Goal: Book appointment/travel/reservation

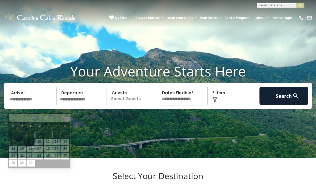
click at [34, 105] on input "text" at bounding box center [32, 96] width 49 height 18
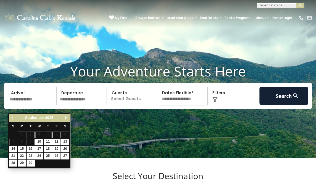
click at [65, 118] on span "Next" at bounding box center [66, 118] width 4 height 4
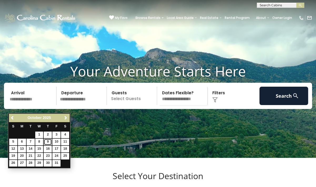
click at [49, 144] on link "9" at bounding box center [48, 142] width 8 height 7
type input "*******"
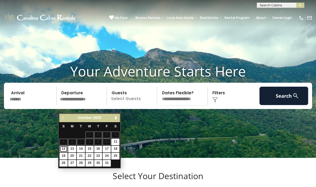
click at [64, 150] on link "12" at bounding box center [63, 149] width 8 height 7
type input "********"
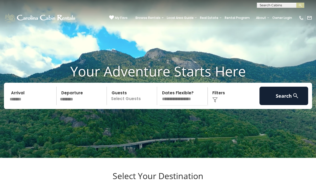
click at [159, 87] on select "**********" at bounding box center [183, 96] width 48 height 18
click at [184, 105] on select "**********" at bounding box center [183, 96] width 48 height 18
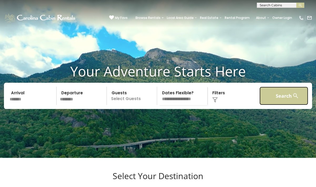
click at [290, 100] on button "Search" at bounding box center [283, 96] width 49 height 18
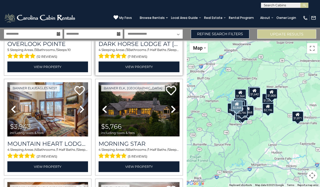
scroll to position [79, 0]
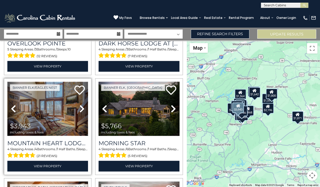
click at [70, 125] on img at bounding box center [47, 109] width 81 height 54
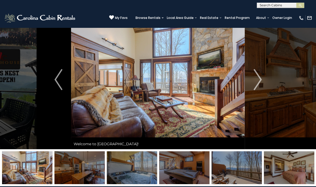
scroll to position [28, 0]
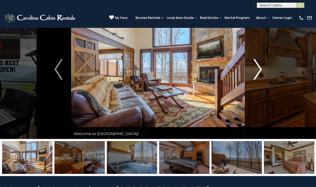
click at [260, 73] on img "Next" at bounding box center [257, 69] width 8 height 21
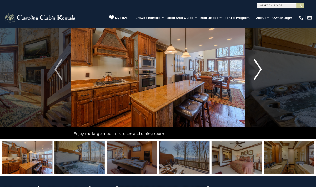
click at [260, 73] on img "Next" at bounding box center [257, 69] width 8 height 21
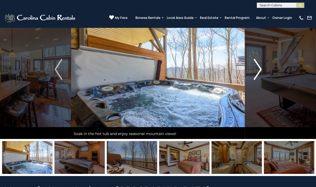
click at [259, 69] on img "Next" at bounding box center [257, 69] width 8 height 21
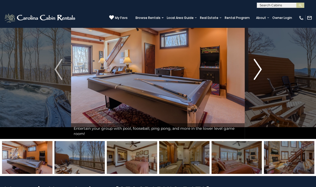
click at [259, 69] on img "Next" at bounding box center [257, 69] width 8 height 21
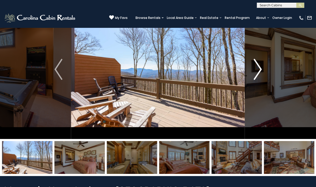
click at [259, 69] on img "Next" at bounding box center [257, 69] width 8 height 21
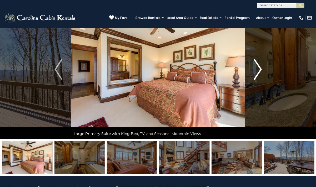
click at [259, 69] on img "Next" at bounding box center [257, 69] width 8 height 21
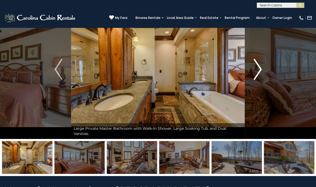
click at [259, 69] on img "Next" at bounding box center [257, 69] width 8 height 21
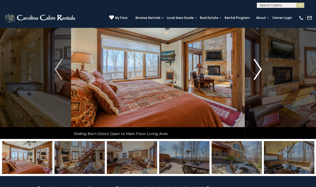
click at [259, 69] on img "Next" at bounding box center [257, 69] width 8 height 21
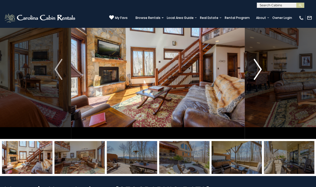
click at [259, 69] on img "Next" at bounding box center [257, 69] width 8 height 21
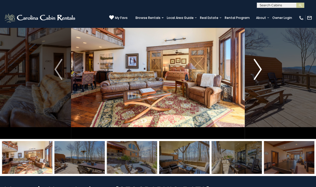
click at [259, 69] on img "Next" at bounding box center [257, 69] width 8 height 21
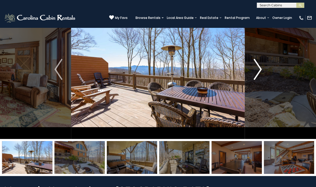
click at [259, 69] on img "Next" at bounding box center [257, 69] width 8 height 21
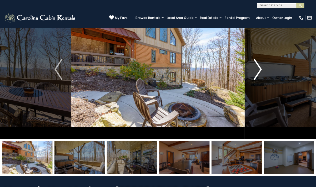
click at [263, 71] on button "Next" at bounding box center [258, 69] width 26 height 139
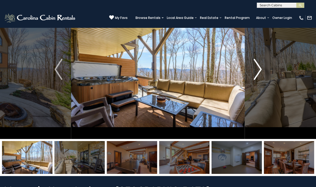
click at [263, 71] on button "Next" at bounding box center [258, 69] width 26 height 139
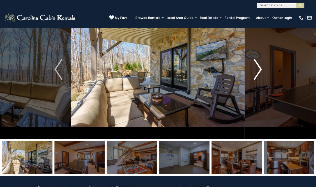
click at [263, 71] on button "Next" at bounding box center [258, 69] width 26 height 139
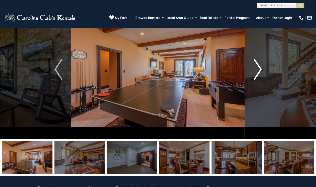
click at [263, 71] on button "Next" at bounding box center [258, 69] width 26 height 139
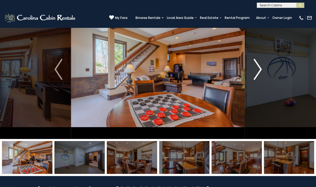
click at [263, 71] on button "Next" at bounding box center [258, 69] width 26 height 139
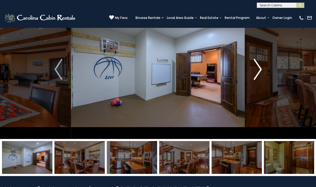
click at [261, 71] on img "Next" at bounding box center [257, 69] width 8 height 21
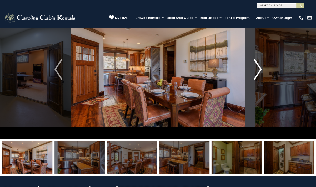
click at [261, 71] on img "Next" at bounding box center [257, 69] width 8 height 21
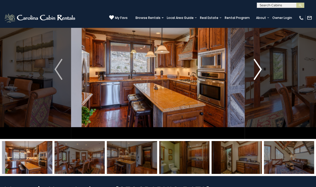
click at [261, 71] on img "Next" at bounding box center [257, 69] width 8 height 21
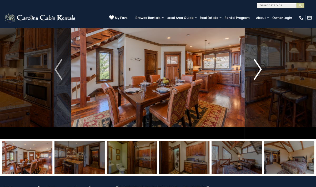
click at [261, 71] on img "Next" at bounding box center [257, 69] width 8 height 21
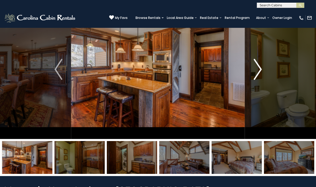
click at [254, 67] on img "Next" at bounding box center [257, 69] width 8 height 21
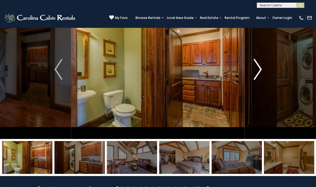
click at [254, 66] on img "Next" at bounding box center [257, 69] width 8 height 21
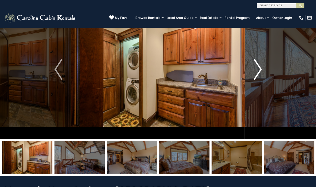
click at [254, 66] on img "Next" at bounding box center [257, 69] width 8 height 21
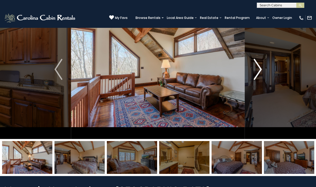
click at [255, 67] on img "Next" at bounding box center [257, 69] width 8 height 21
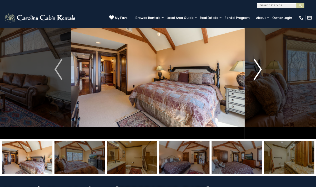
click at [255, 66] on img "Next" at bounding box center [257, 69] width 8 height 21
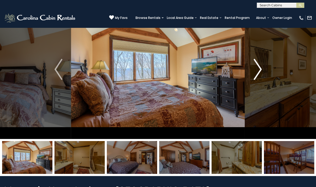
click at [255, 66] on img "Next" at bounding box center [257, 69] width 8 height 21
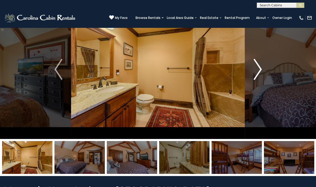
click at [255, 66] on img "Next" at bounding box center [257, 69] width 8 height 21
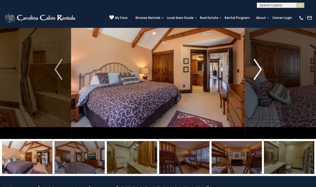
click at [255, 66] on img "Next" at bounding box center [257, 69] width 8 height 21
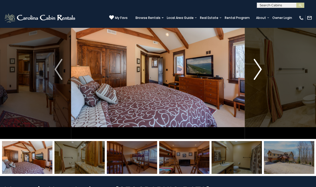
click at [255, 66] on img "Next" at bounding box center [257, 69] width 8 height 21
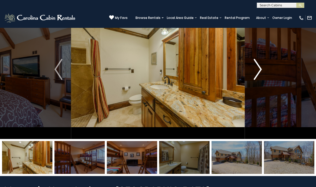
click at [255, 66] on img "Next" at bounding box center [257, 69] width 8 height 21
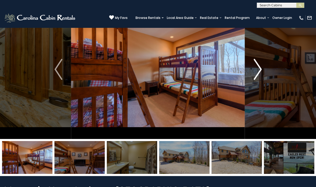
click at [255, 66] on img "Next" at bounding box center [257, 69] width 8 height 21
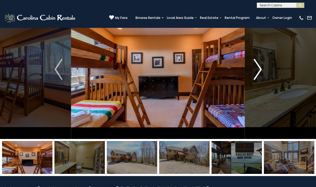
click at [255, 66] on img "Next" at bounding box center [257, 69] width 8 height 21
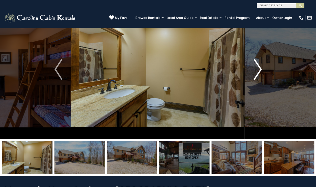
click at [255, 66] on img "Next" at bounding box center [257, 69] width 8 height 21
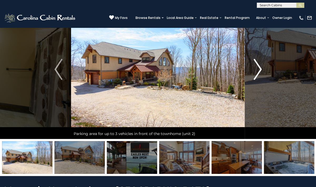
click at [254, 74] on img "Next" at bounding box center [257, 69] width 8 height 21
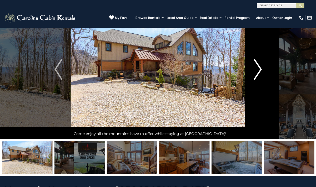
click at [254, 74] on img "Next" at bounding box center [257, 69] width 8 height 21
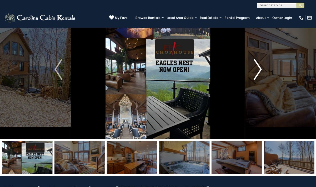
click at [254, 74] on img "Next" at bounding box center [257, 69] width 8 height 21
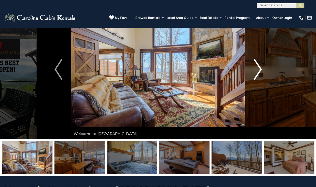
click at [254, 74] on img "Next" at bounding box center [257, 69] width 8 height 21
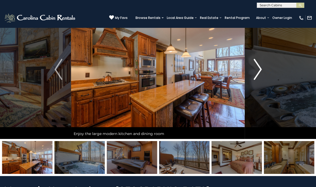
click at [254, 74] on img "Next" at bounding box center [257, 69] width 8 height 21
